Goal: Transaction & Acquisition: Book appointment/travel/reservation

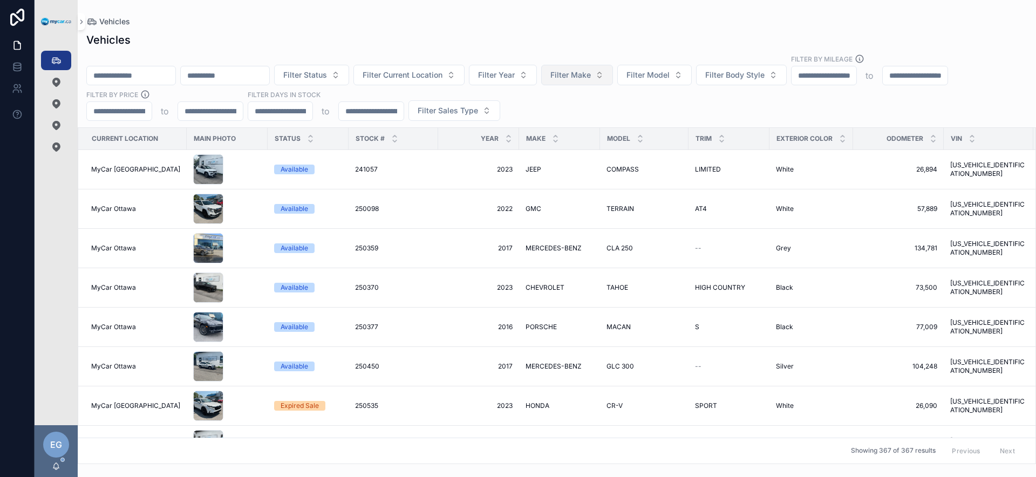
click at [607, 80] on button "Filter Make" at bounding box center [577, 75] width 72 height 21
click at [763, 78] on span "Filter Body Style" at bounding box center [734, 75] width 59 height 11
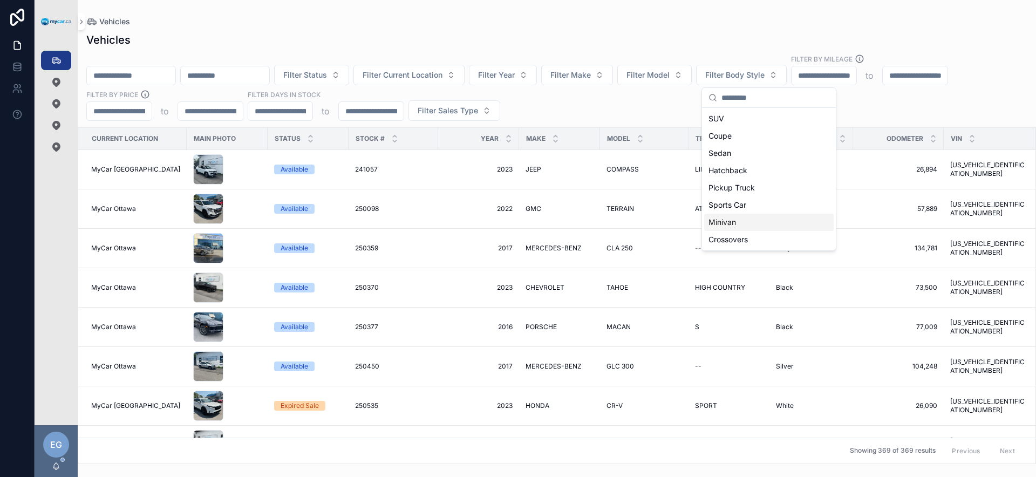
click at [737, 218] on div "Minivan" at bounding box center [769, 222] width 130 height 17
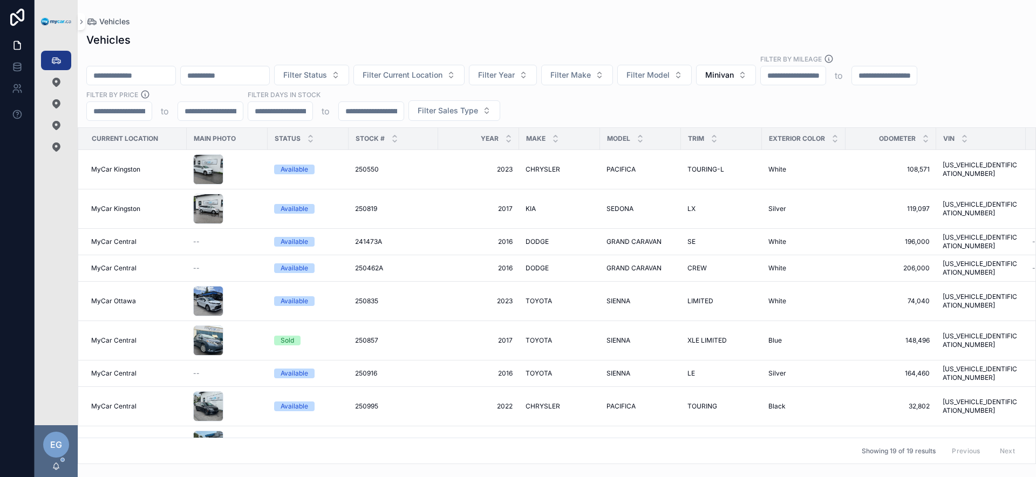
scroll to position [0, 212]
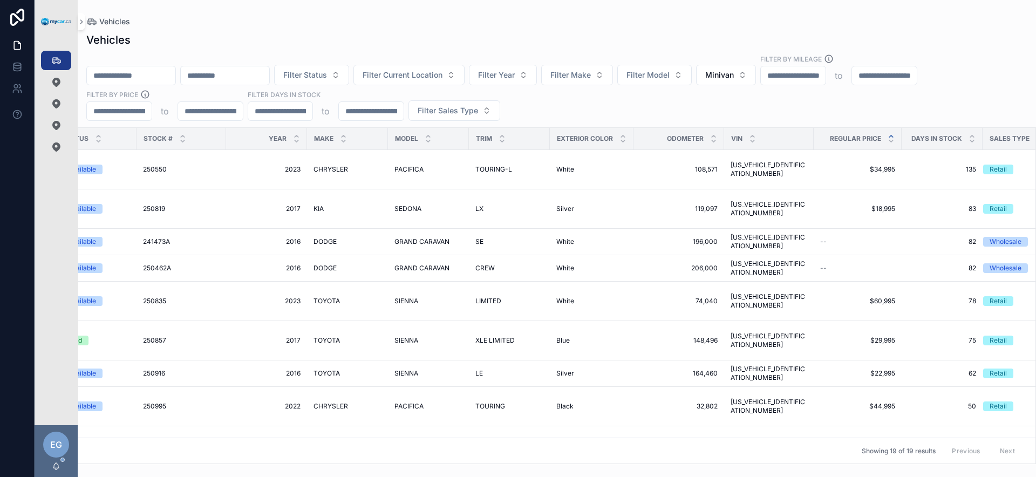
click at [888, 134] on icon "scrollable content" at bounding box center [891, 136] width 7 height 7
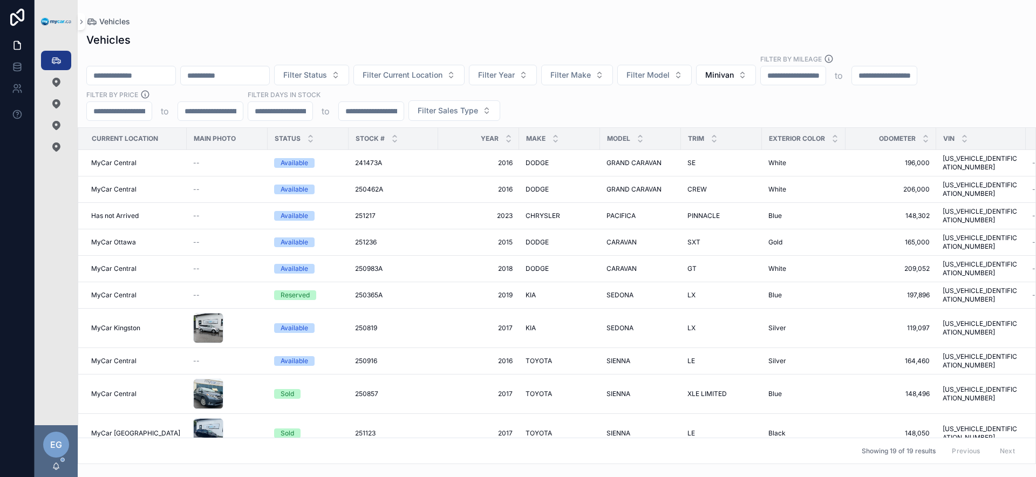
click at [649, 101] on div "Filter Status Filter Current Location Filter Year Filter Make Filter Model Mini…" at bounding box center [557, 87] width 959 height 67
click at [756, 75] on button "Minivan" at bounding box center [726, 75] width 60 height 21
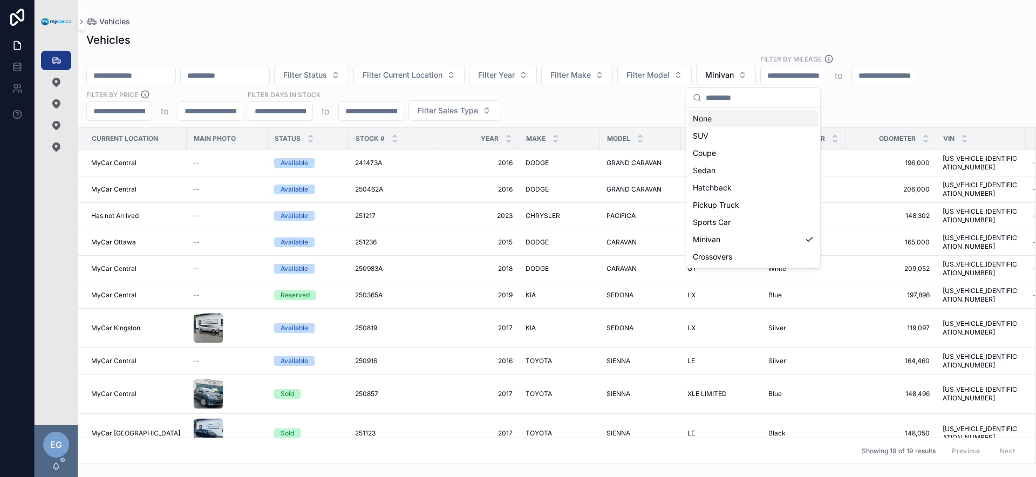
click at [747, 120] on div "None" at bounding box center [754, 118] width 130 height 17
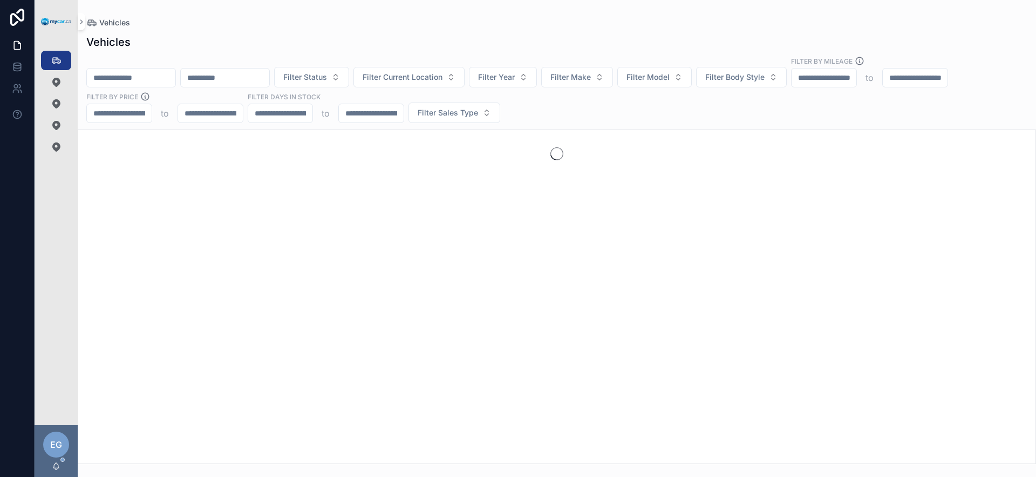
click at [650, 114] on div "Filter Status Filter Current Location Filter Year Filter Make Filter Model Filt…" at bounding box center [557, 89] width 959 height 67
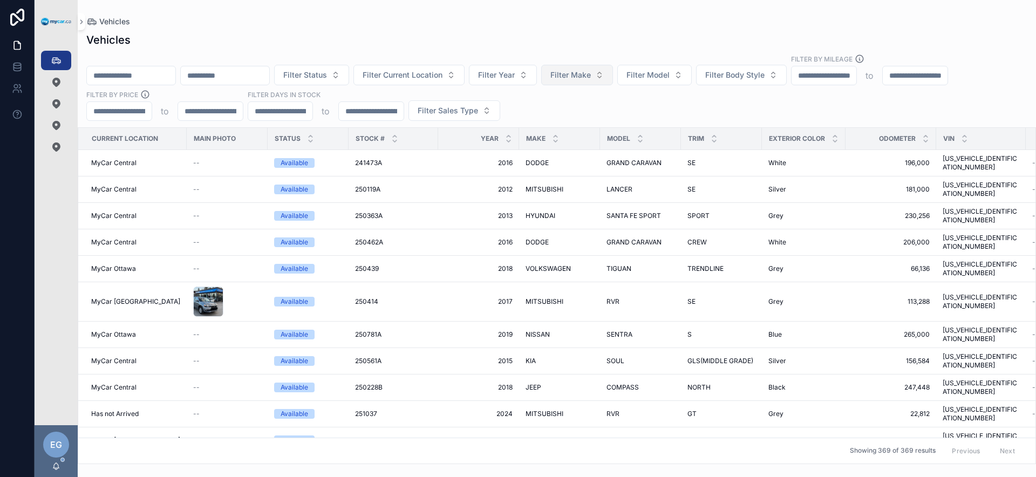
click at [606, 80] on button "Filter Make" at bounding box center [577, 75] width 72 height 21
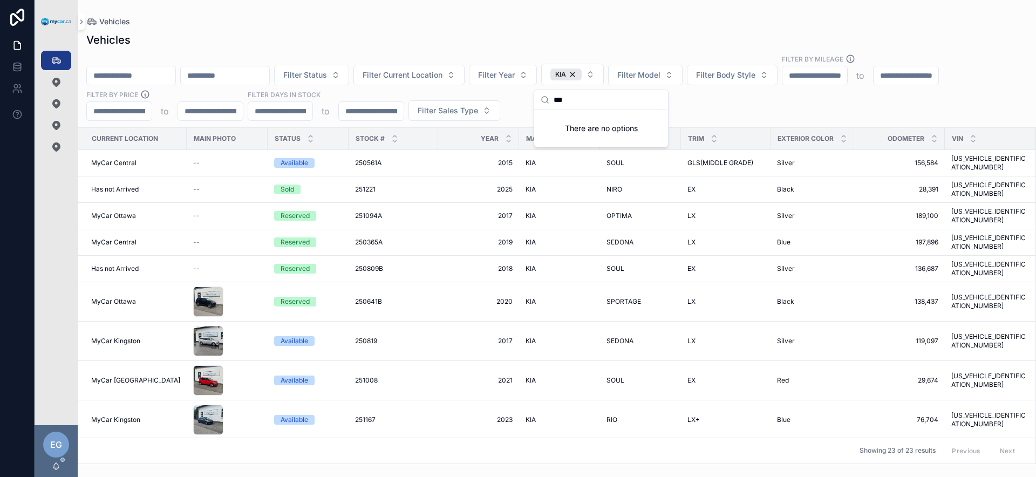
type input "***"
click at [718, 105] on div "Filter Status Filter Current Location Filter Year KIA Filter Model Filter Body …" at bounding box center [557, 87] width 959 height 67
click at [526, 238] on span "KIA" at bounding box center [531, 242] width 10 height 9
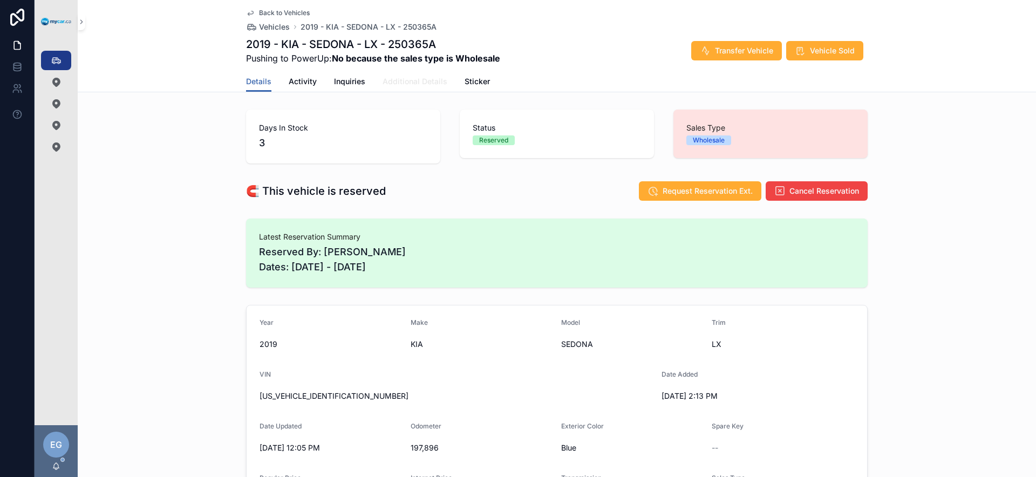
click at [424, 83] on span "Additional Details" at bounding box center [415, 81] width 65 height 11
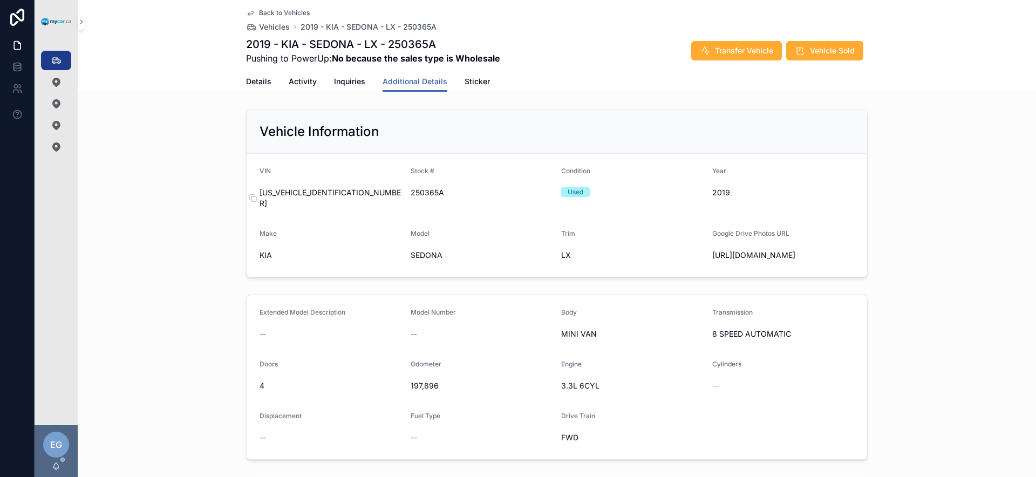
click at [321, 195] on span "KNDMB5C12K6493063" at bounding box center [331, 198] width 142 height 22
copy span "KNDMB5C12K6493063"
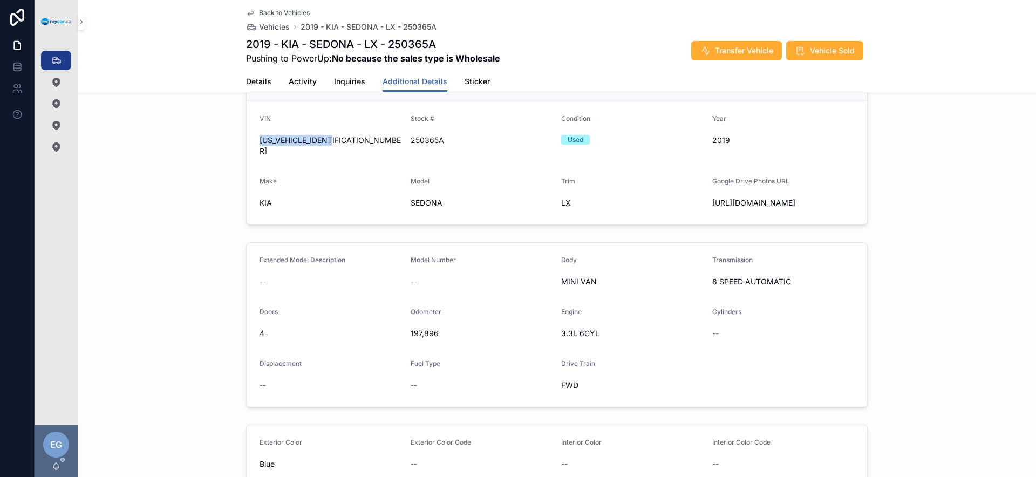
scroll to position [69, 0]
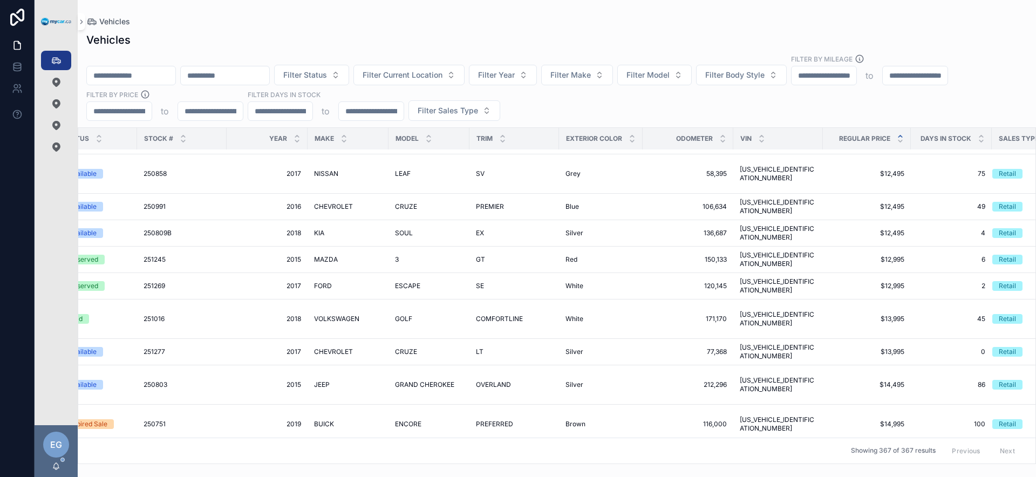
scroll to position [934, 212]
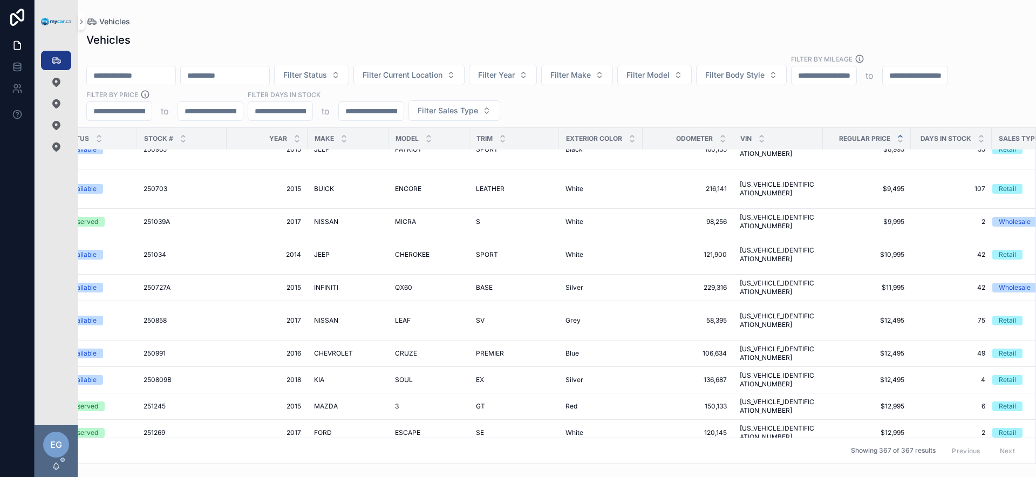
click at [609, 109] on div "Filter Status Filter Current Location Filter Year Filter Make Filter Model Filt…" at bounding box center [557, 87] width 959 height 67
click at [670, 76] on span "Filter Model" at bounding box center [648, 75] width 43 height 11
type input "****"
click at [659, 119] on div "SOUL" at bounding box center [682, 118] width 130 height 17
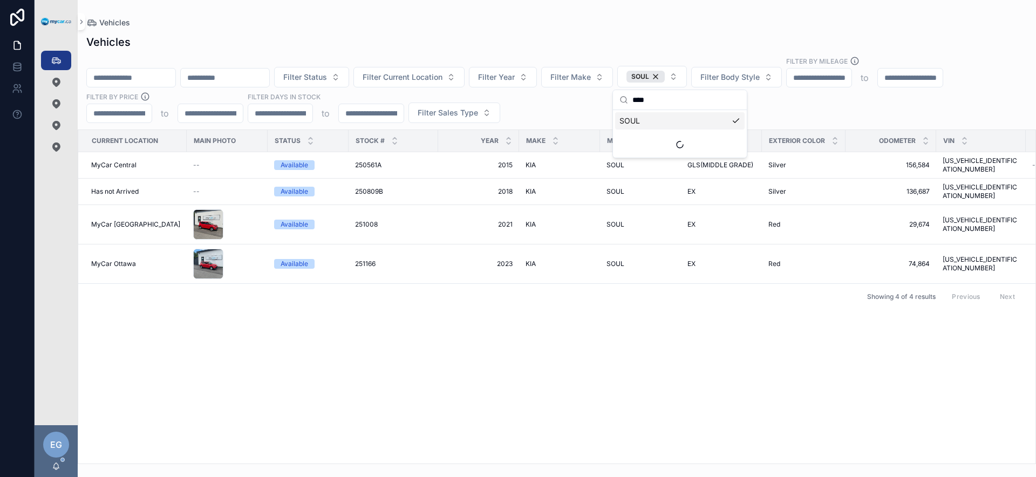
click at [534, 113] on div "Filter Status Filter Current Location Filter Year Filter Make SOUL Filter Body …" at bounding box center [557, 89] width 959 height 67
click at [526, 187] on span "KIA" at bounding box center [531, 191] width 10 height 9
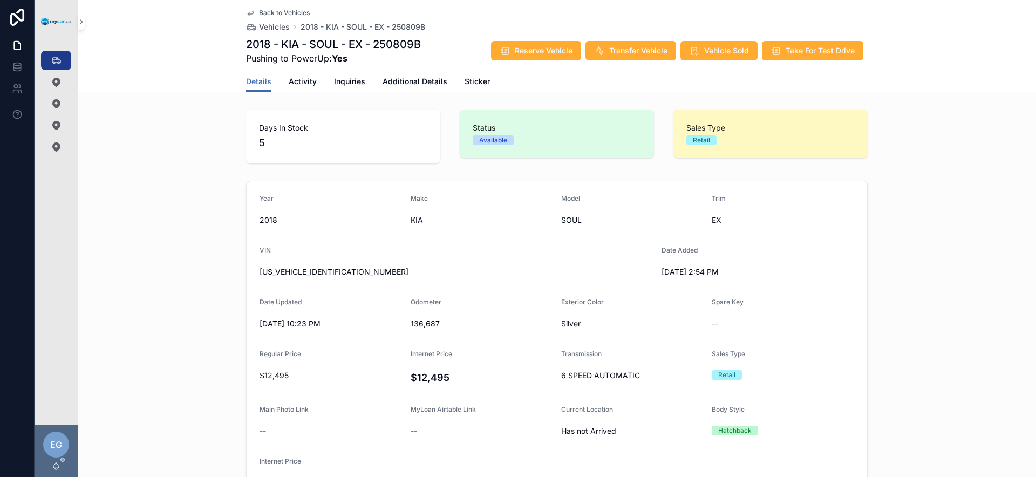
click at [303, 271] on span "[US_VEHICLE_IDENTIFICATION_NUMBER]" at bounding box center [456, 272] width 393 height 11
copy span "[US_VEHICLE_IDENTIFICATION_NUMBER]"
click at [512, 275] on span "[US_VEHICLE_IDENTIFICATION_NUMBER]" at bounding box center [456, 272] width 393 height 11
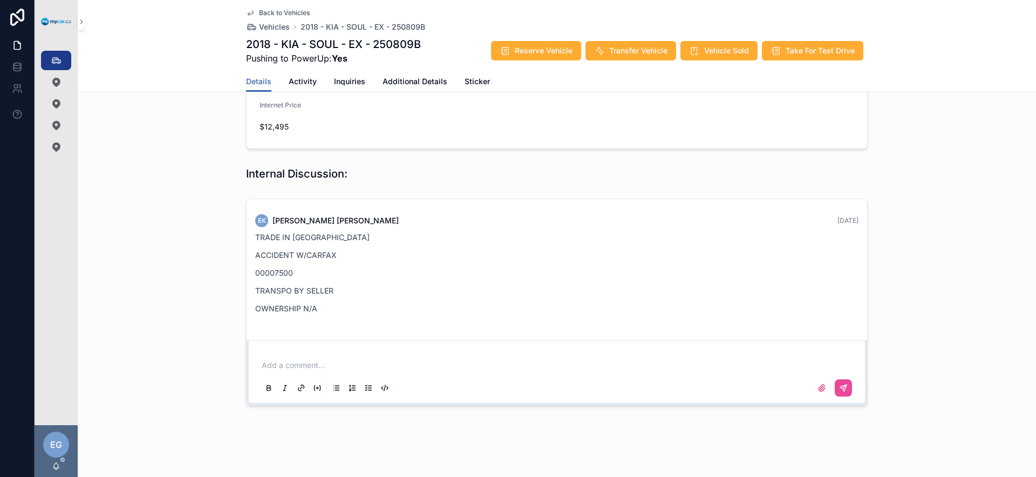
scroll to position [367, 0]
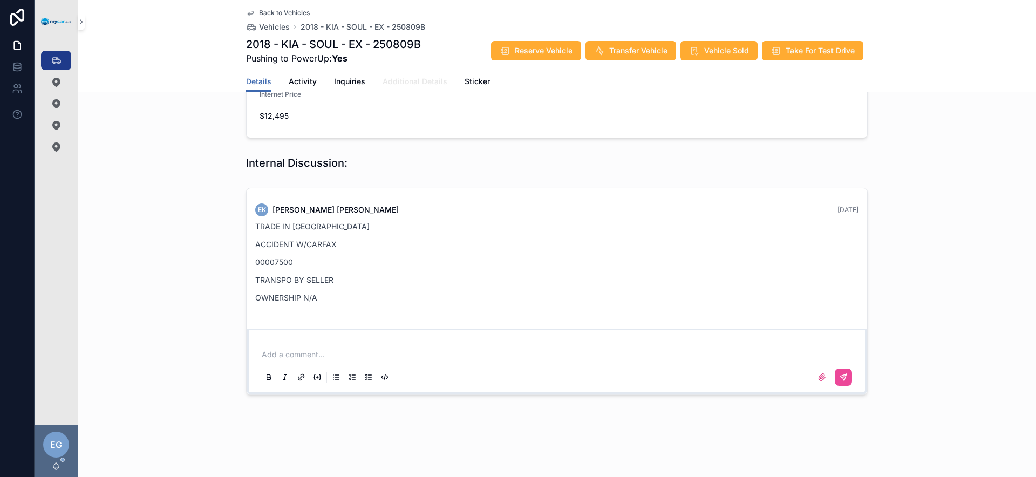
click at [410, 82] on span "Additional Details" at bounding box center [415, 81] width 65 height 11
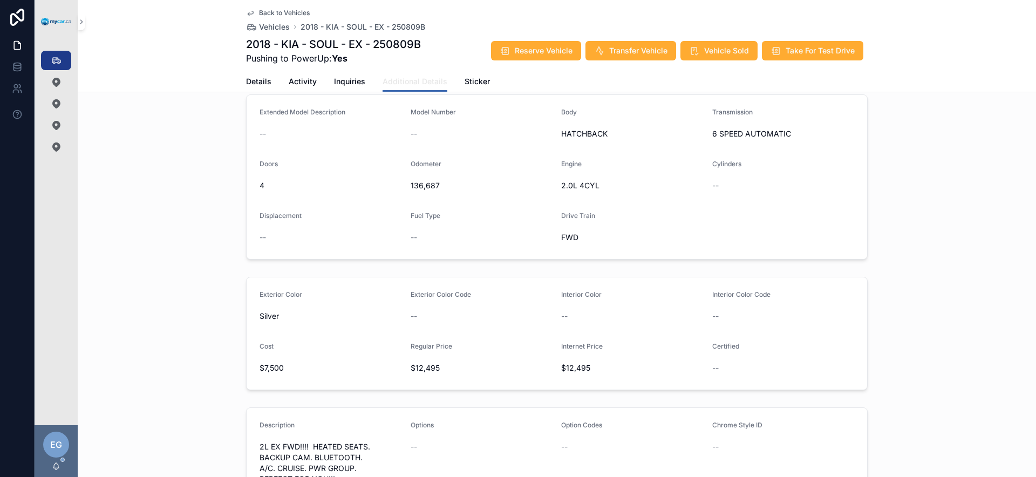
scroll to position [269, 0]
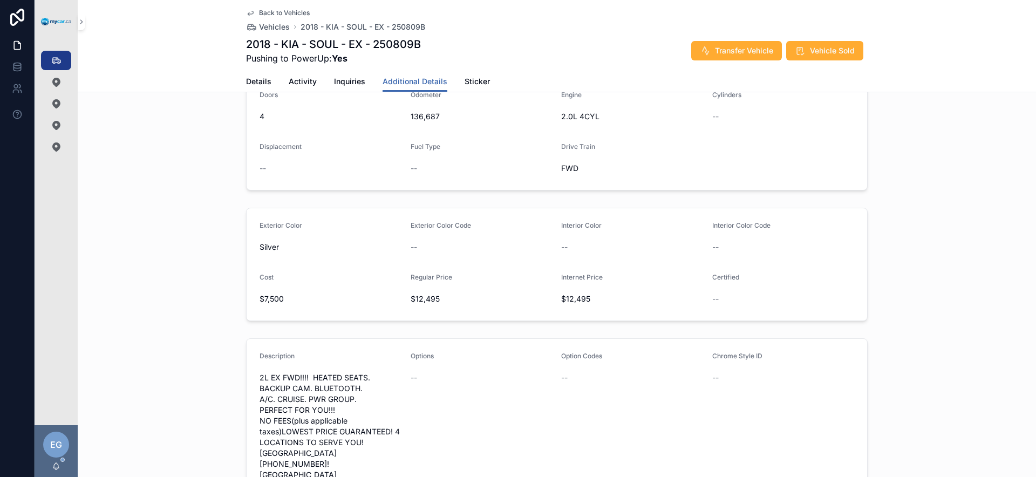
drag, startPoint x: 477, startPoint y: 57, endPoint x: 431, endPoint y: 62, distance: 45.5
click at [472, 59] on div "2018 - KIA - SOUL - EX - 250809B Pushing to PowerUp: Yes Transfer Vehicle Vehic…" at bounding box center [557, 51] width 622 height 28
click at [57, 59] on icon "scrollable content" at bounding box center [56, 60] width 11 height 11
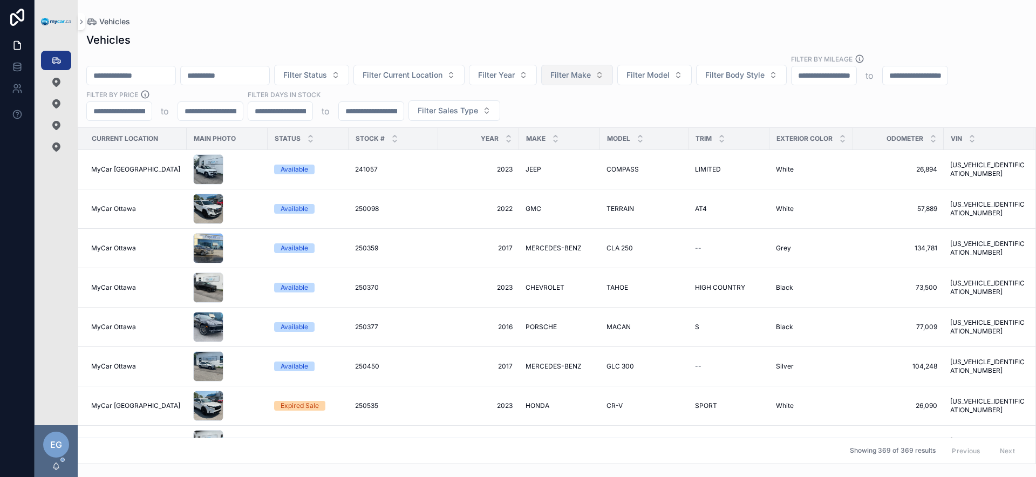
click at [603, 80] on button "Filter Make" at bounding box center [577, 75] width 72 height 21
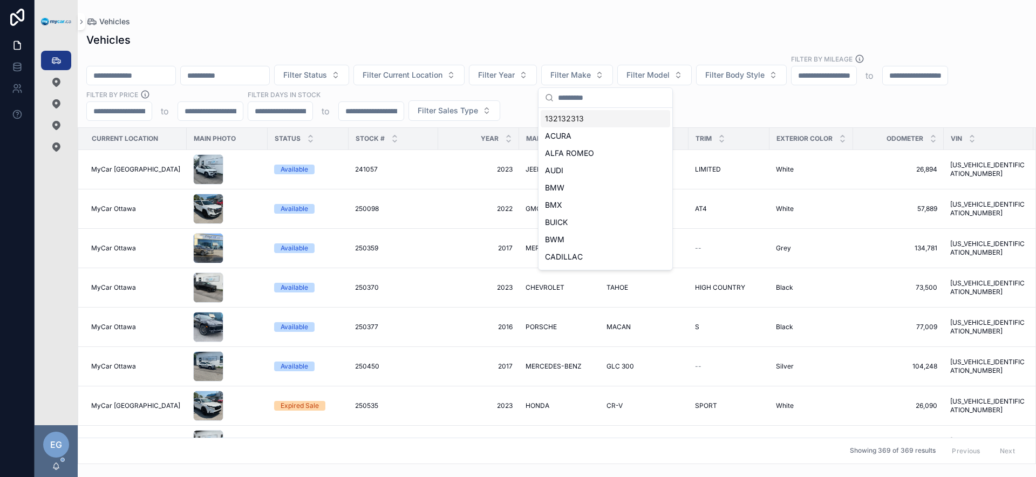
click at [773, 107] on div "Filter Status Filter Current Location Filter Year Filter Make Filter Model Filt…" at bounding box center [557, 87] width 959 height 67
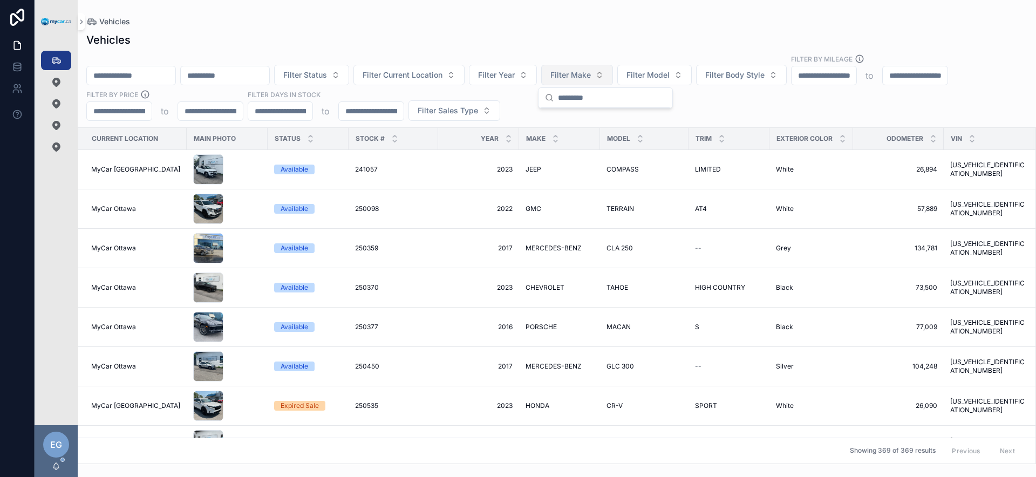
click at [591, 76] on span "Filter Make" at bounding box center [571, 75] width 40 height 11
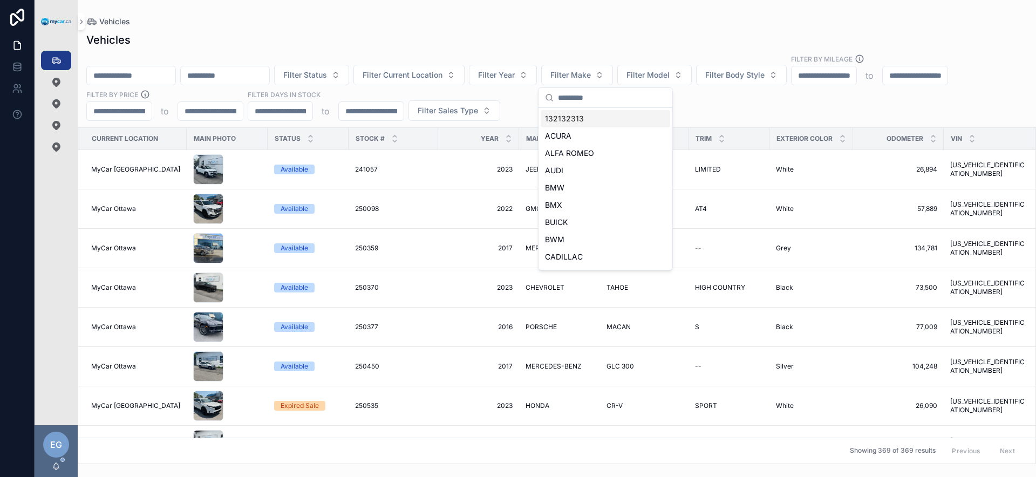
click at [603, 99] on input "scrollable content" at bounding box center [612, 97] width 108 height 19
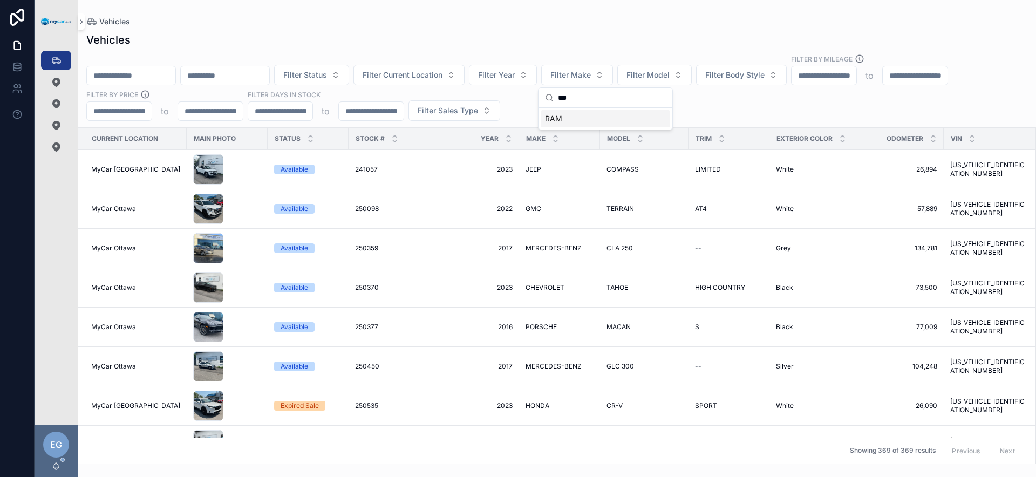
type input "***"
click at [594, 120] on div "RAM" at bounding box center [606, 118] width 130 height 17
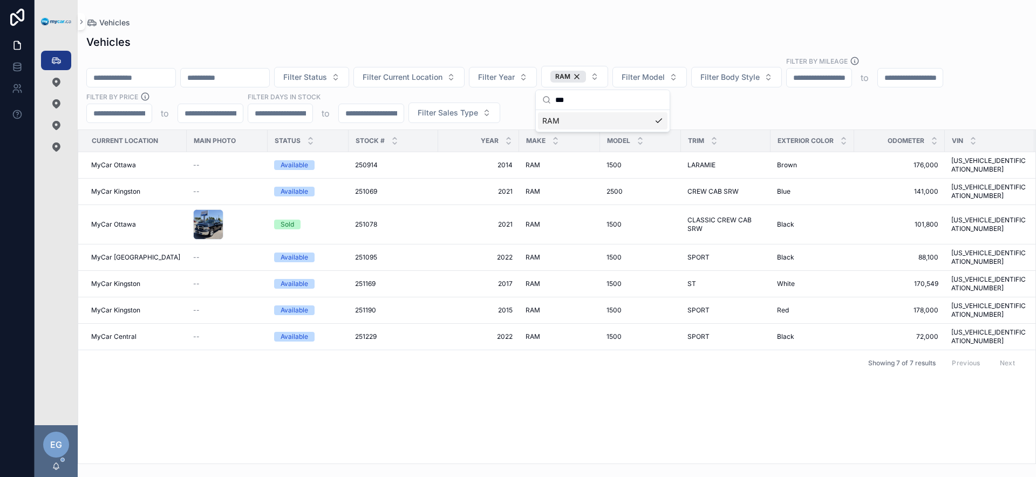
click at [742, 113] on div "Filter Status Filter Current Location Filter Year RAM Filter Model Filter Body …" at bounding box center [557, 89] width 959 height 67
click at [499, 280] on span "2017" at bounding box center [479, 284] width 68 height 9
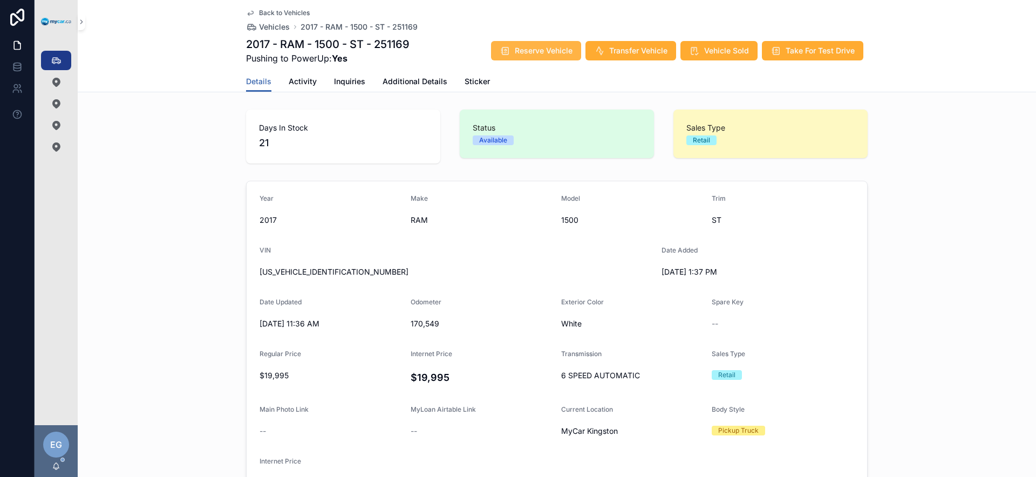
click at [545, 51] on span "Reserve Vehicle" at bounding box center [544, 50] width 58 height 11
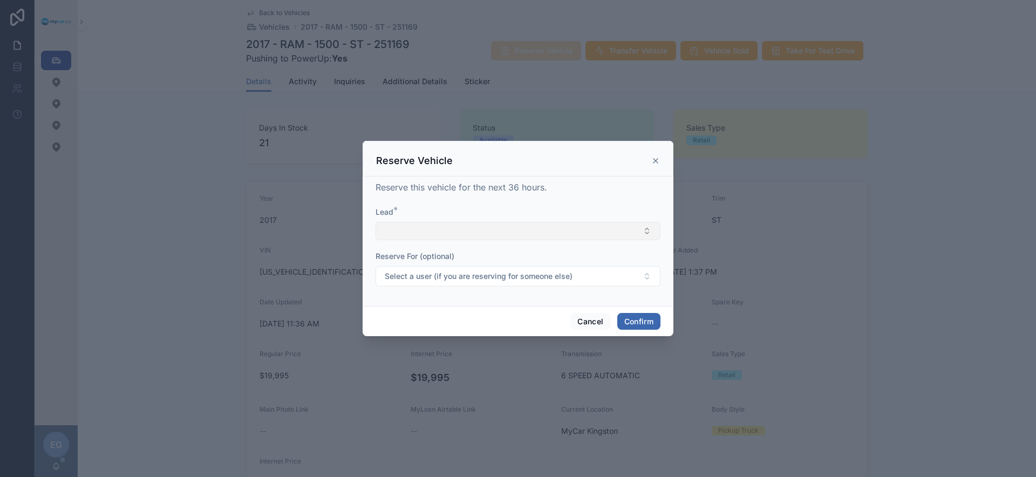
click at [511, 230] on button "Select Button" at bounding box center [518, 231] width 285 height 18
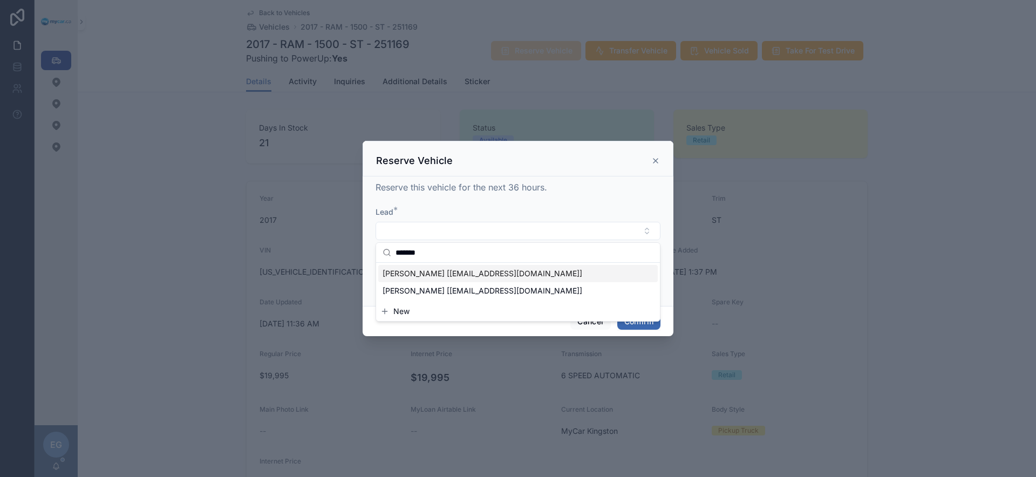
type input "*******"
click at [487, 277] on span "[PERSON_NAME] [[EMAIL_ADDRESS][DOMAIN_NAME]]" at bounding box center [483, 273] width 200 height 11
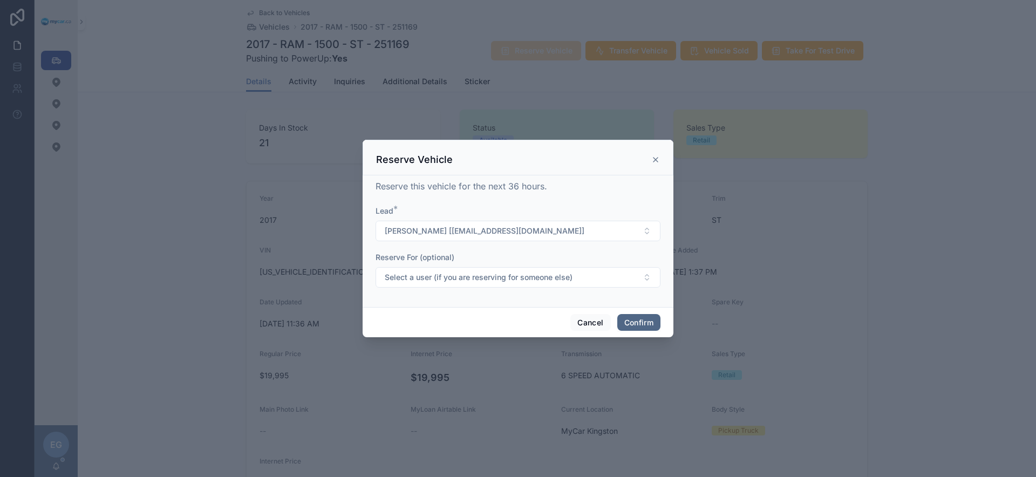
click at [639, 325] on button "Confirm" at bounding box center [638, 322] width 43 height 17
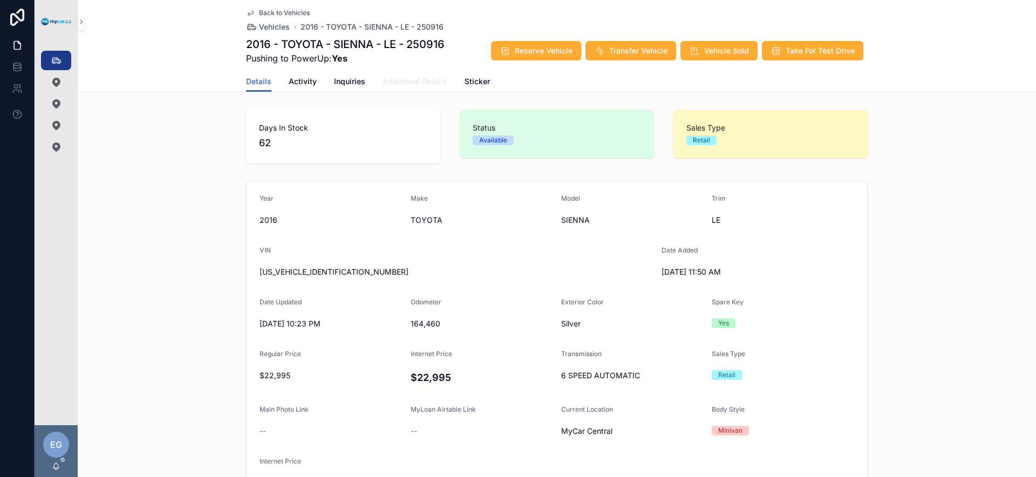
click at [413, 79] on span "Additional Details" at bounding box center [415, 81] width 65 height 11
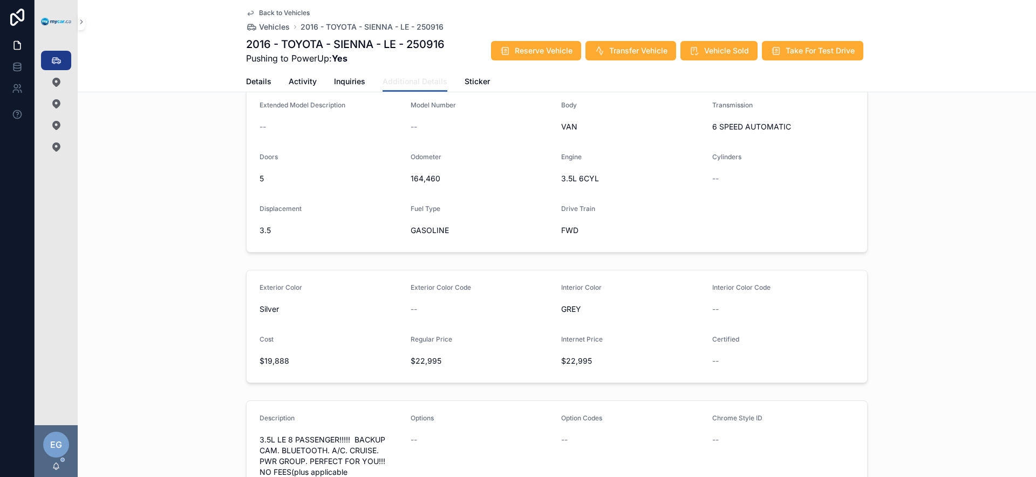
scroll to position [209, 0]
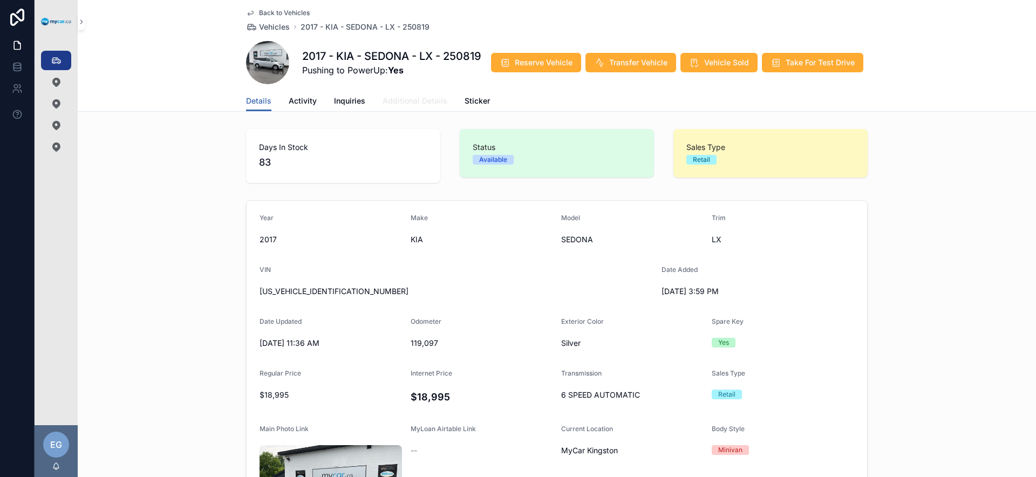
click at [410, 106] on link "Additional Details" at bounding box center [415, 102] width 65 height 22
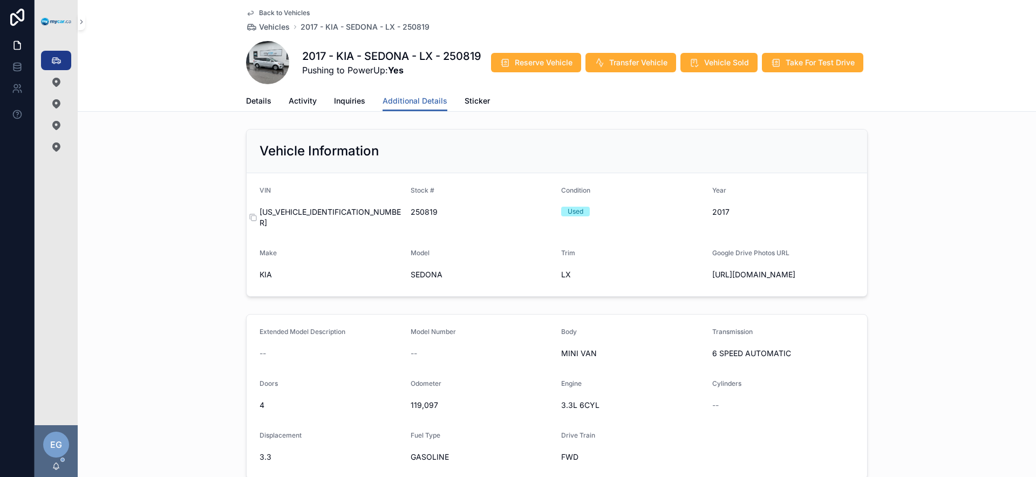
click at [312, 212] on span "[US_VEHICLE_IDENTIFICATION_NUMBER]" at bounding box center [331, 218] width 142 height 22
copy span "[US_VEHICLE_IDENTIFICATION_NUMBER]"
